Goal: Find specific page/section: Find specific page/section

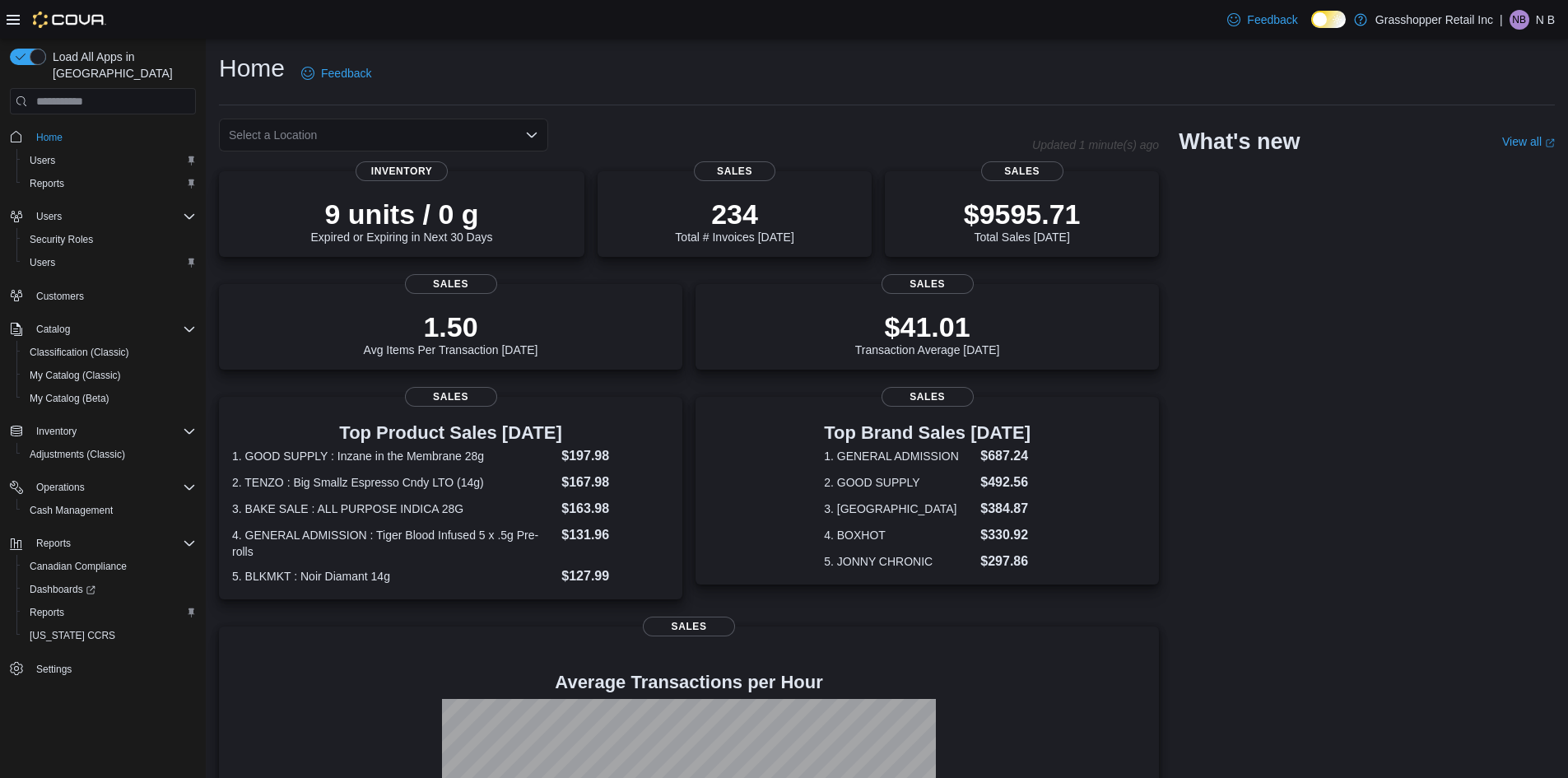
click at [537, 137] on icon "Open list of options" at bounding box center [532, 135] width 13 height 13
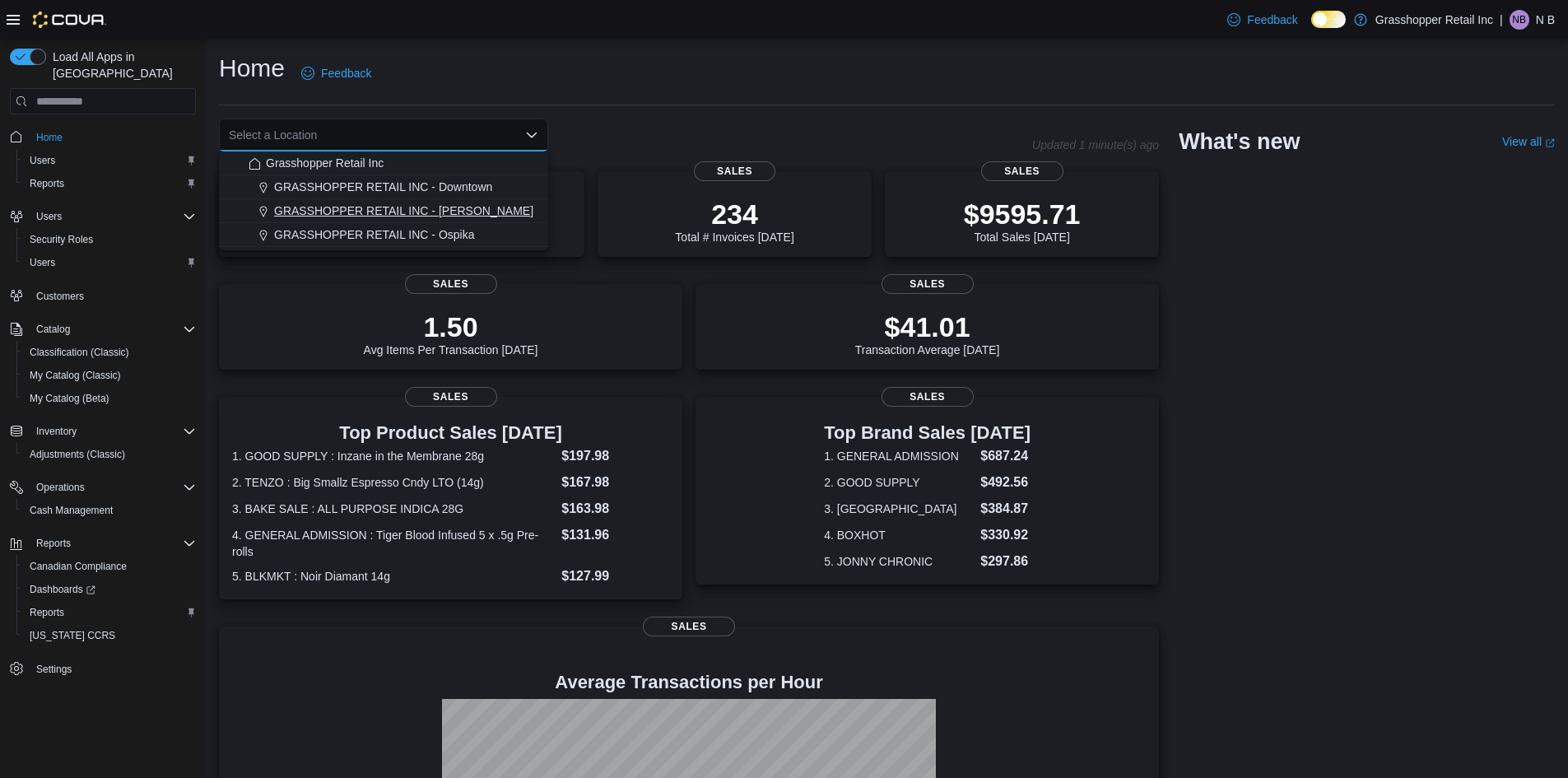
click at [455, 202] on span "GRASSHOPPER RETAIL INC - [PERSON_NAME]" at bounding box center [404, 210] width 259 height 17
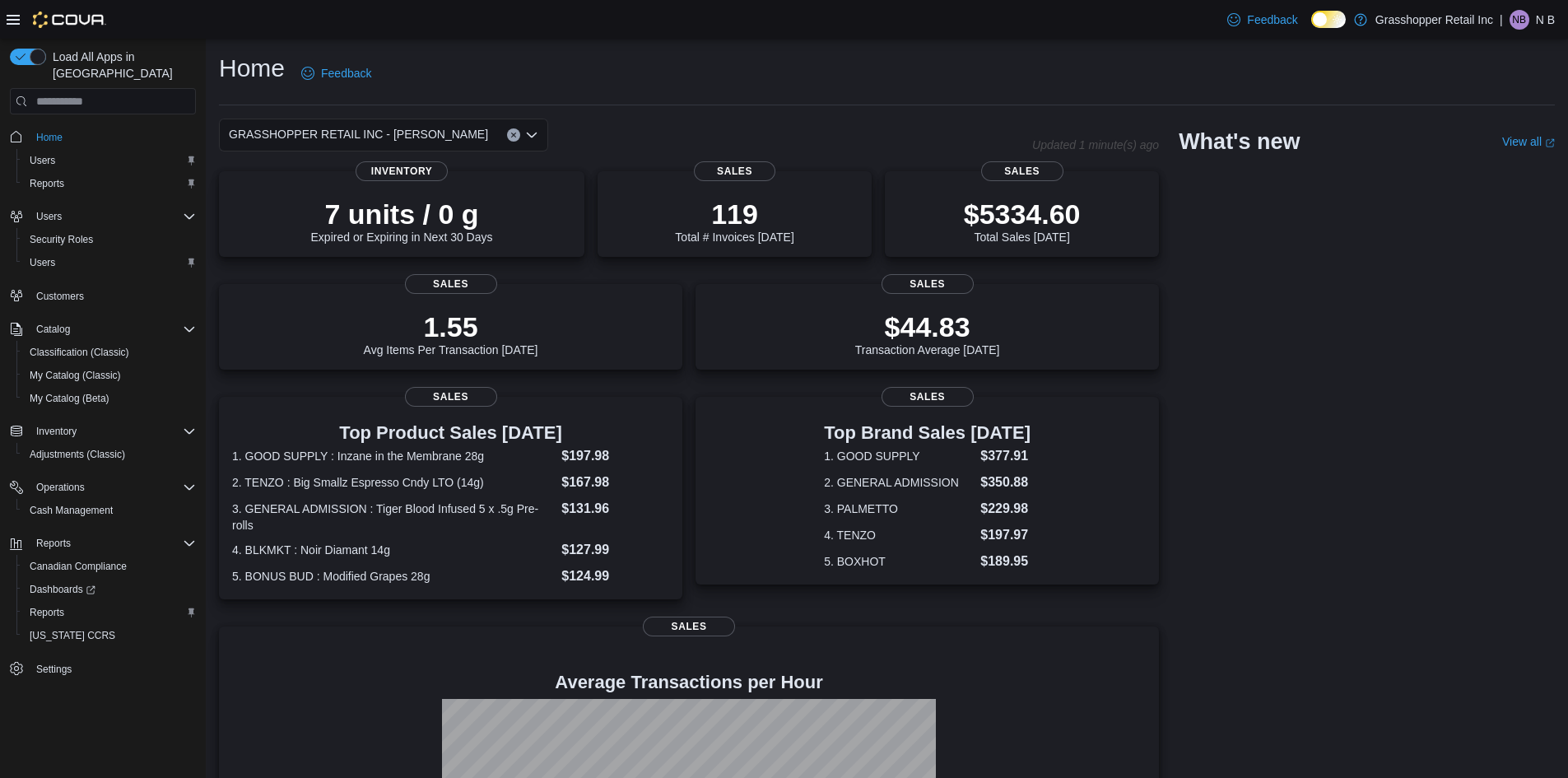
click at [534, 135] on icon "Open list of options" at bounding box center [532, 135] width 10 height 5
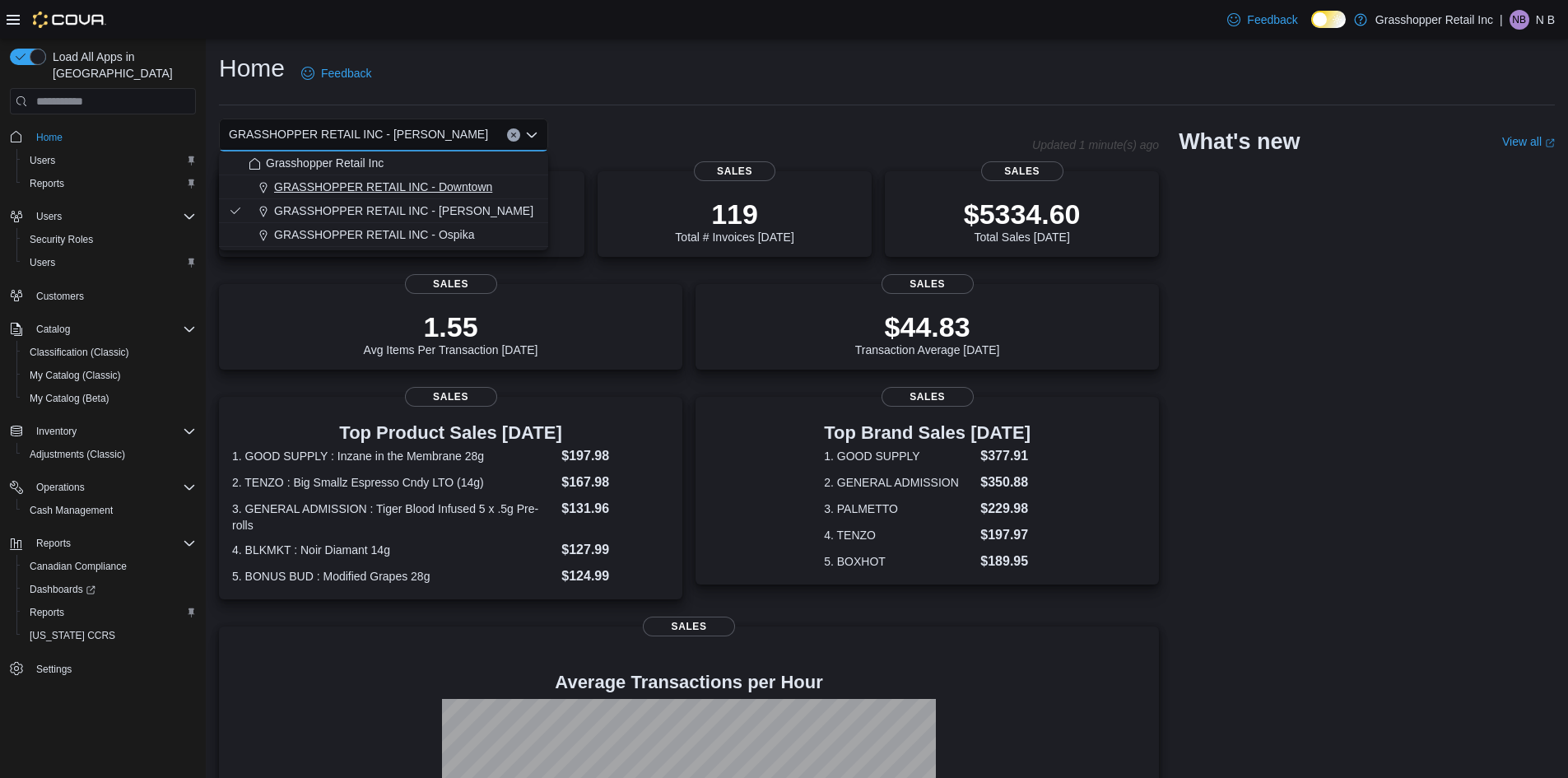
click at [503, 185] on div "GRASSHOPPER RETAIL INC - Downtown" at bounding box center [393, 187] width 290 height 17
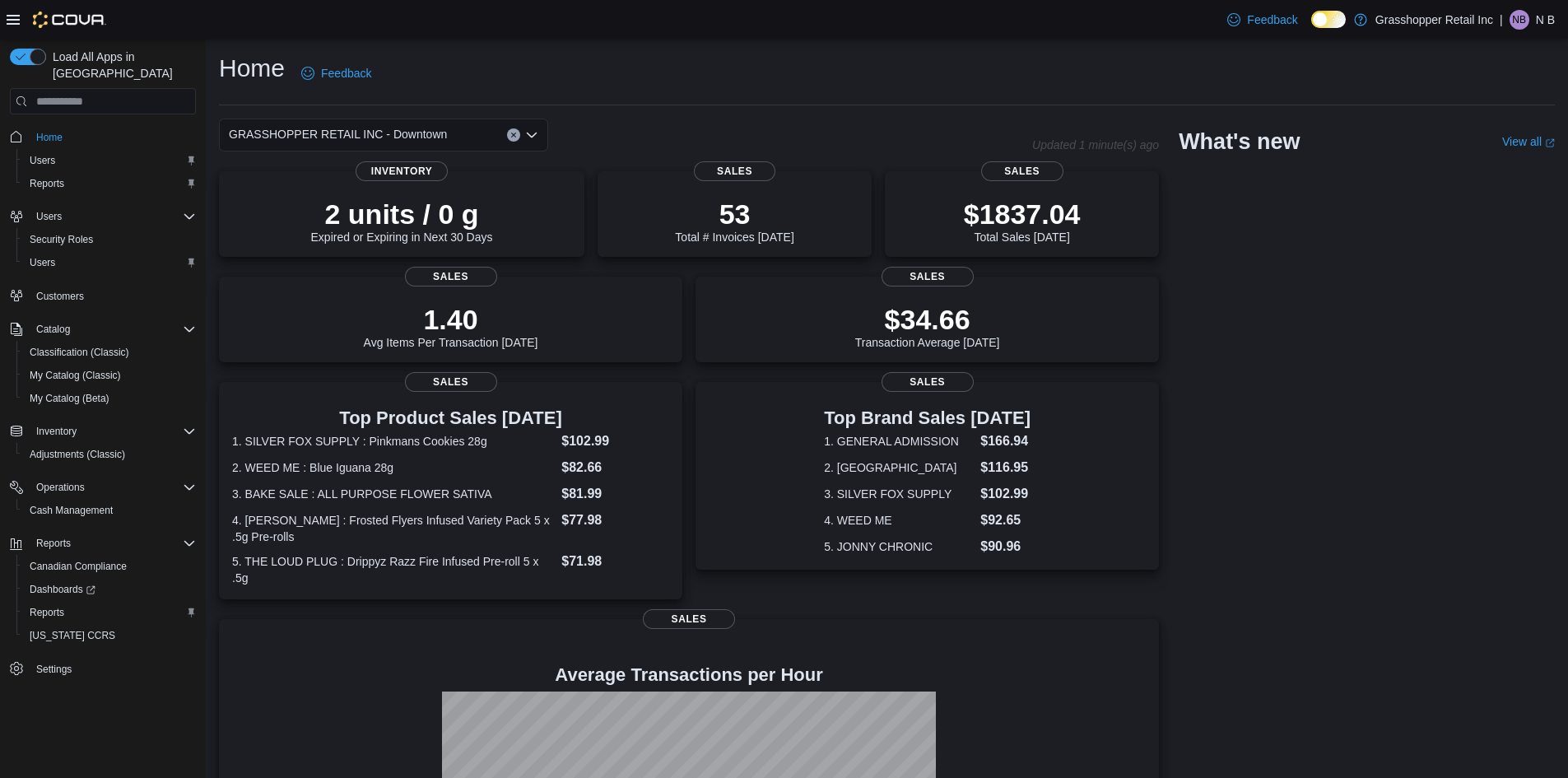
click at [525, 137] on div "GRASSHOPPER RETAIL INC - Downtown Combo box. Selected. GRASSHOPPER RETAIL INC -…" at bounding box center [384, 135] width 329 height 33
click at [538, 143] on div "GRASSHOPPER RETAIL INC - Downtown" at bounding box center [384, 135] width 329 height 33
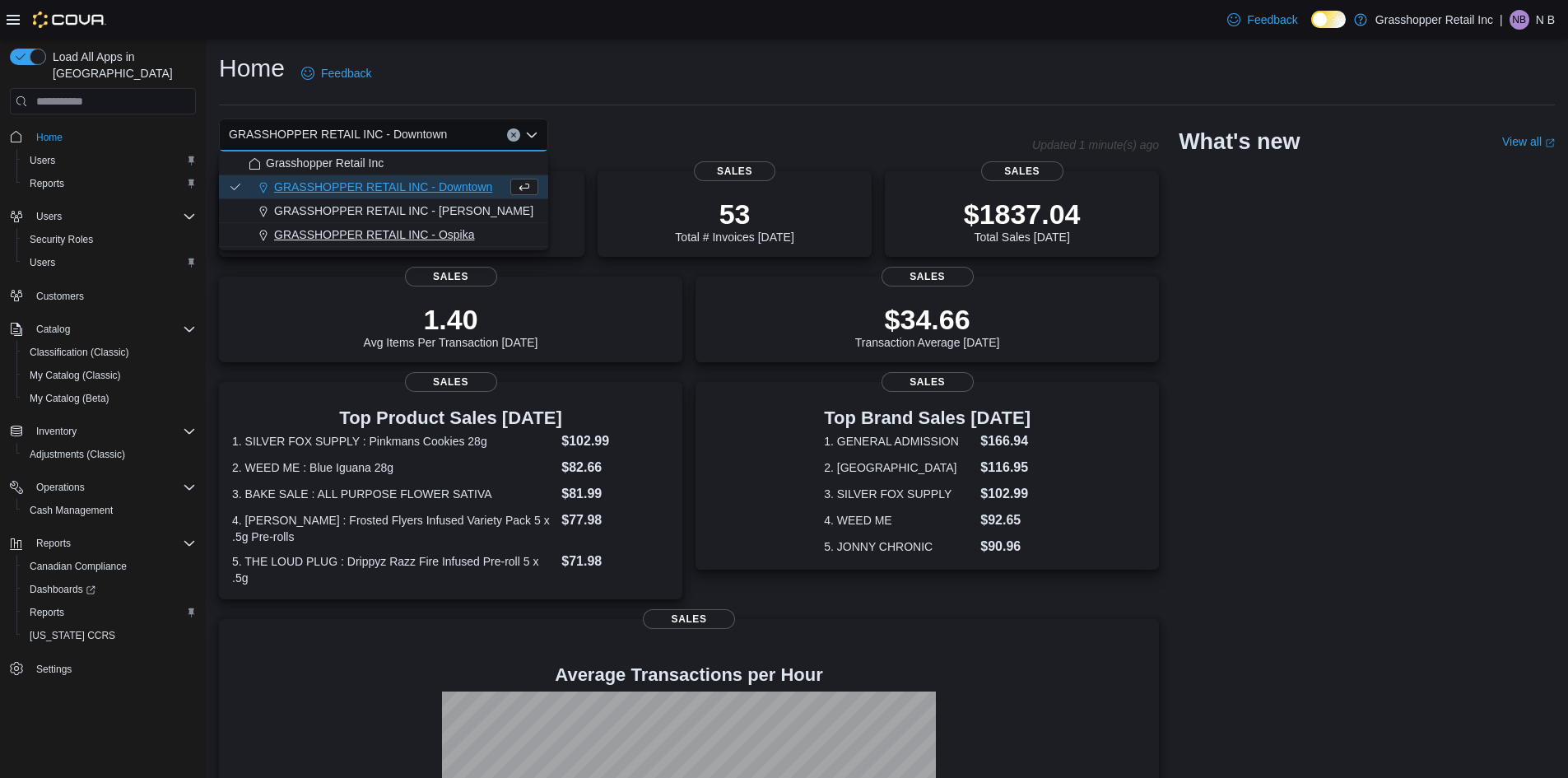
click at [515, 230] on div "GRASSHOPPER RETAIL INC - Ospika" at bounding box center [393, 234] width 290 height 17
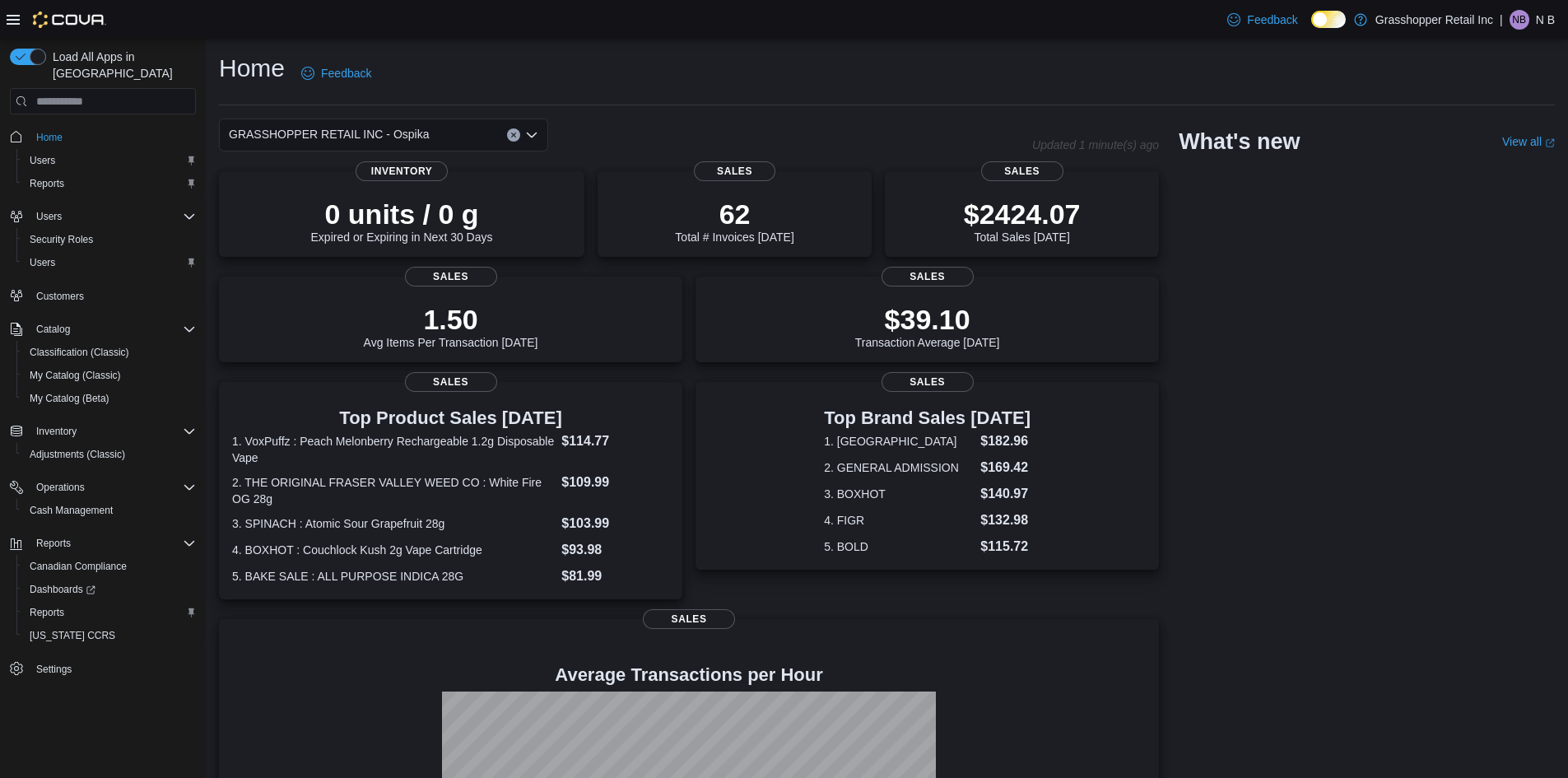
click at [537, 135] on icon "Open list of options" at bounding box center [532, 135] width 13 height 13
click at [737, 132] on div "GRASSHOPPER RETAIL INC - Ospika" at bounding box center [625, 135] width 814 height 33
